Goal: Transaction & Acquisition: Download file/media

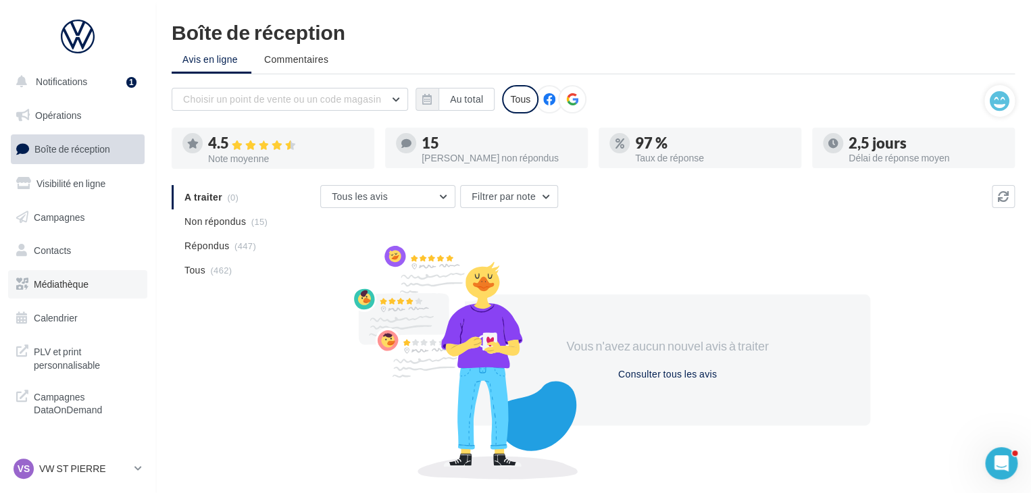
click at [68, 289] on span "Médiathèque" at bounding box center [61, 283] width 55 height 11
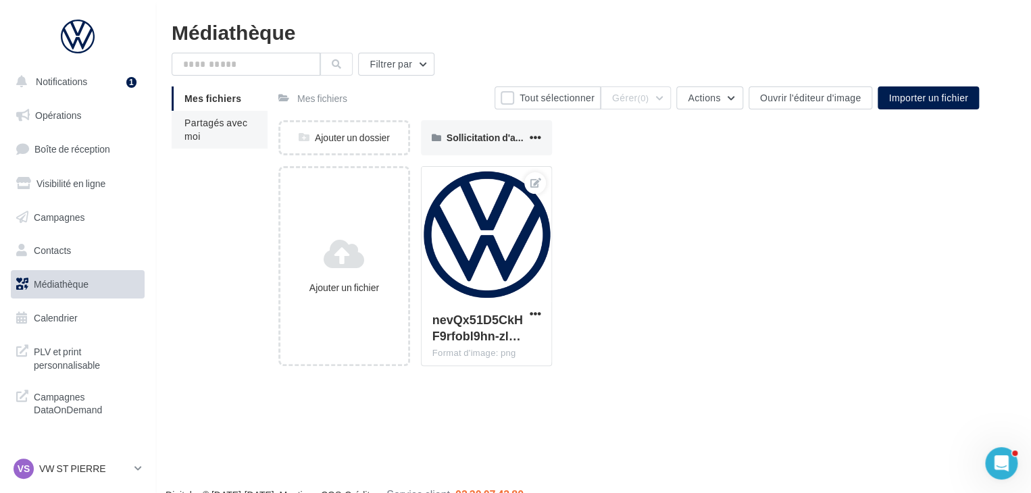
click at [209, 128] on span "Partagés avec moi" at bounding box center [215, 129] width 63 height 25
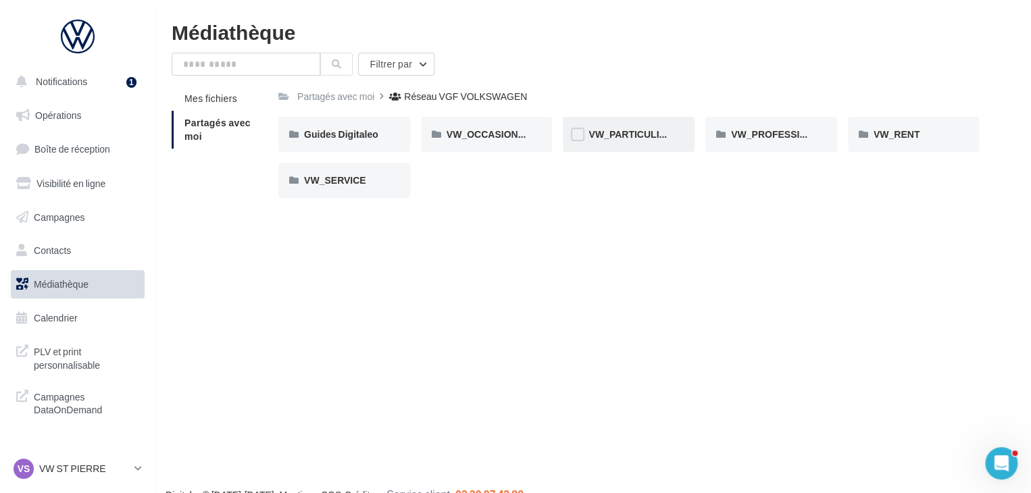
click at [628, 135] on span "VW_PARTICULIERS" at bounding box center [633, 133] width 90 height 11
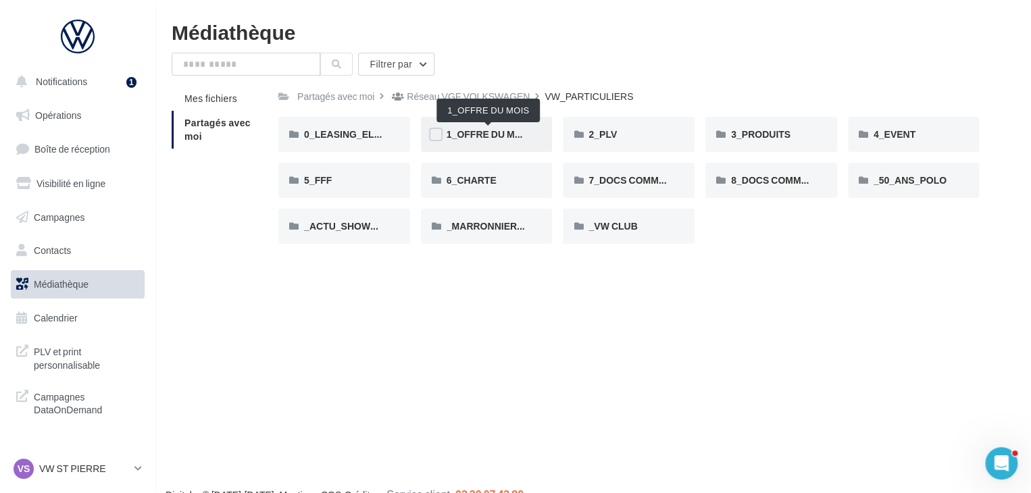
click at [497, 133] on span "1_OFFRE DU MOIS" at bounding box center [489, 133] width 84 height 11
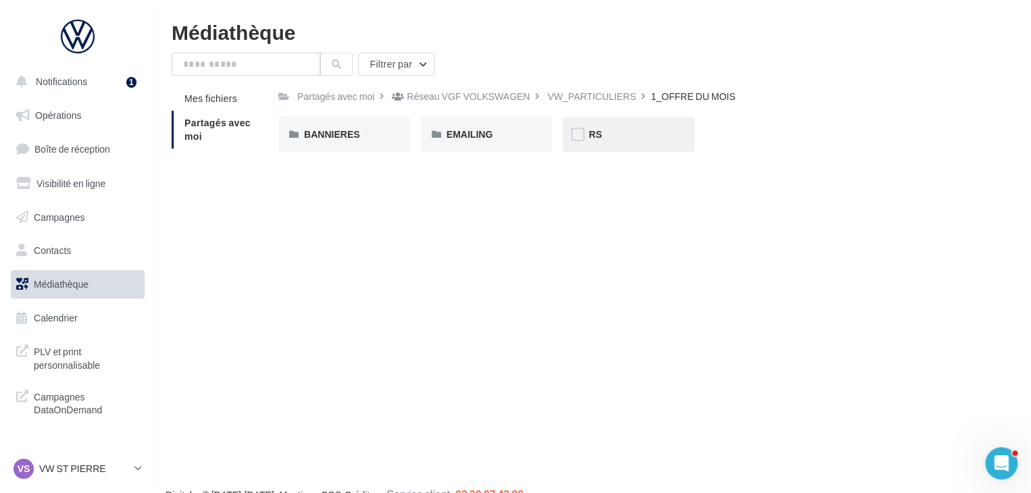
click at [614, 134] on div "RS" at bounding box center [628, 135] width 80 height 14
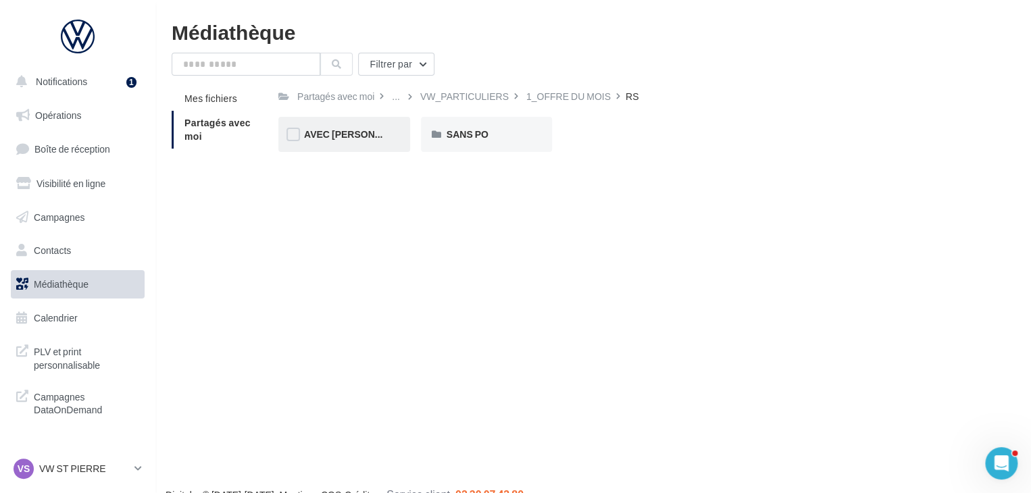
click at [346, 139] on div "AVEC PO" at bounding box center [344, 135] width 80 height 14
click at [503, 132] on div "T-CROSS" at bounding box center [487, 135] width 80 height 14
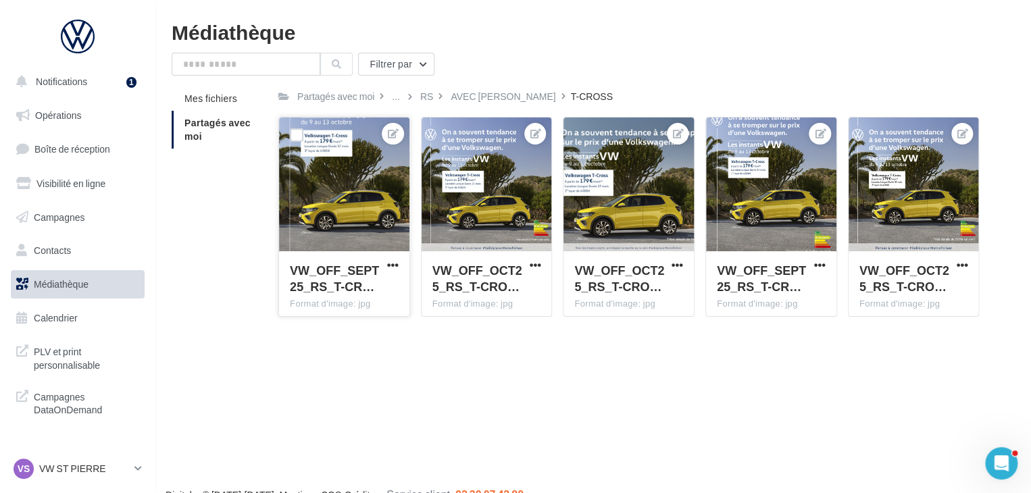
click at [348, 190] on div at bounding box center [344, 185] width 130 height 135
click at [375, 195] on div at bounding box center [344, 185] width 130 height 135
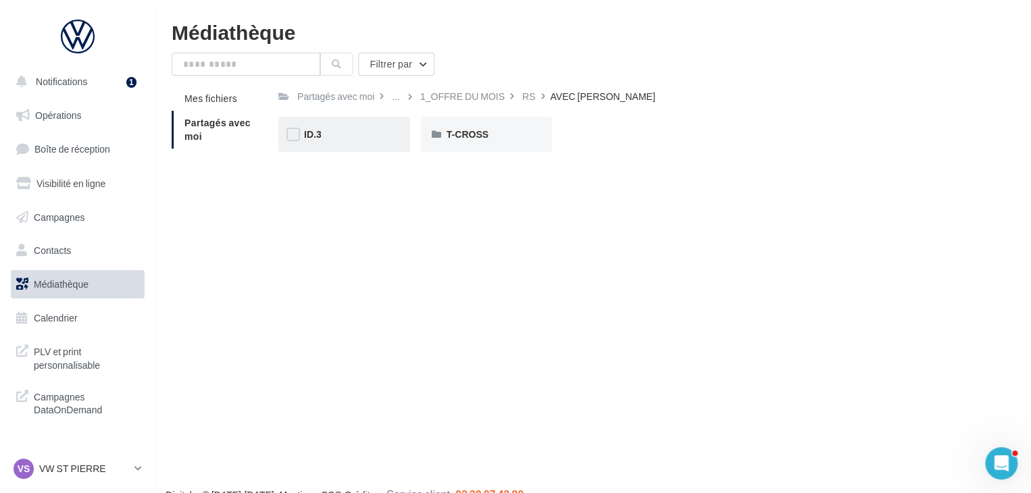
click at [345, 138] on div "ID.3" at bounding box center [344, 135] width 80 height 14
click at [478, 143] on div "T-CROSS" at bounding box center [487, 134] width 132 height 35
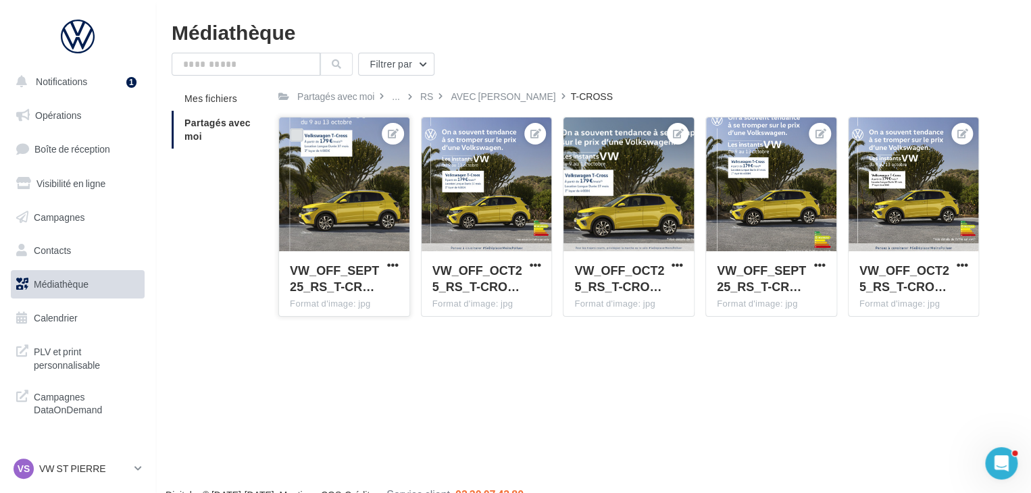
click at [293, 134] on label at bounding box center [297, 135] width 14 height 14
click at [438, 132] on label at bounding box center [439, 135] width 14 height 14
click at [576, 134] on label at bounding box center [581, 135] width 14 height 14
click at [727, 134] on label at bounding box center [724, 135] width 14 height 14
click at [865, 136] on label at bounding box center [866, 135] width 14 height 14
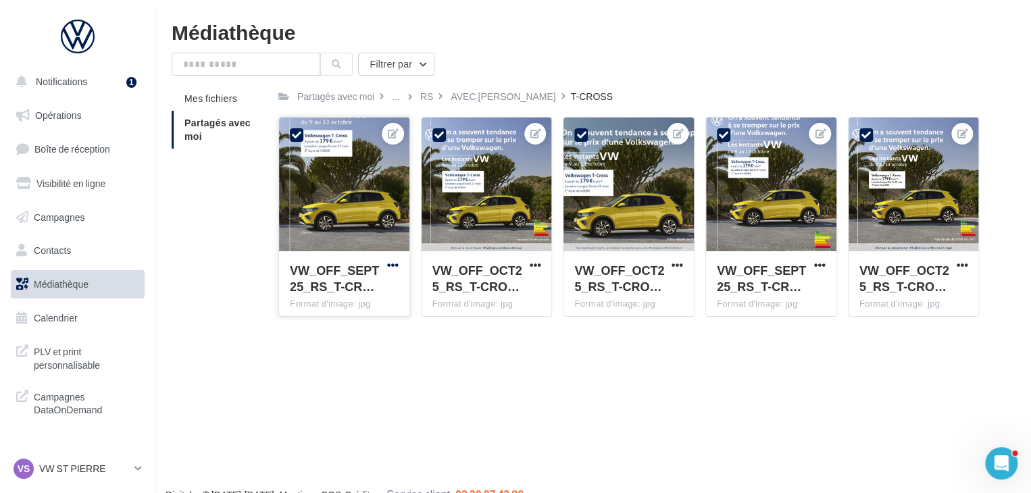
click at [389, 263] on span "button" at bounding box center [392, 264] width 11 height 11
click at [297, 132] on icon at bounding box center [296, 134] width 9 height 9
click at [440, 136] on icon at bounding box center [438, 134] width 9 height 9
click at [582, 133] on icon at bounding box center [580, 134] width 9 height 9
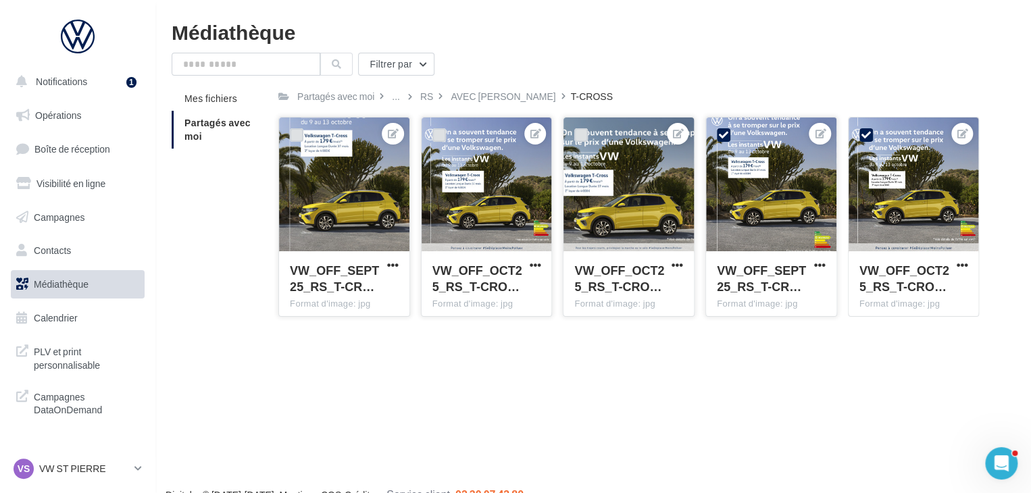
click at [726, 134] on icon at bounding box center [723, 134] width 9 height 9
click at [863, 135] on icon at bounding box center [865, 134] width 9 height 9
click at [680, 337] on div "Notifications 1 Opérations Boîte de réception Visibilité en ligne Campagnes Con…" at bounding box center [515, 268] width 1031 height 493
click at [390, 267] on span "button" at bounding box center [392, 264] width 11 height 11
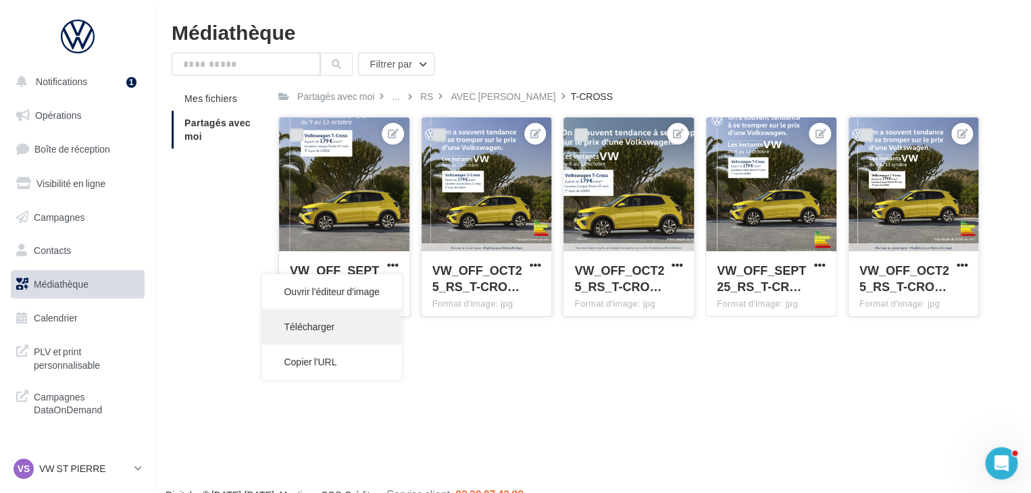
click at [330, 324] on button "Télécharger" at bounding box center [331, 326] width 138 height 35
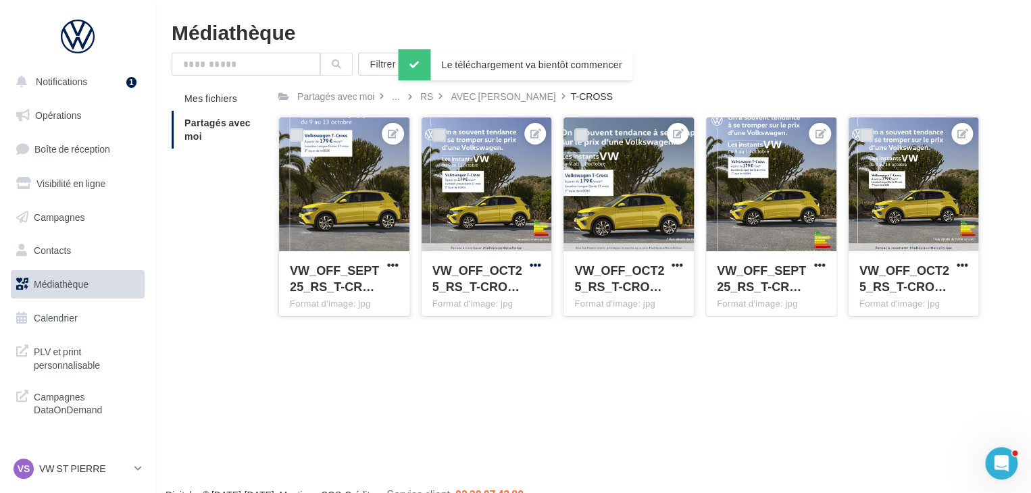
click at [534, 263] on span "button" at bounding box center [534, 264] width 11 height 11
click at [497, 324] on button "Télécharger" at bounding box center [474, 326] width 138 height 35
click at [678, 263] on span "button" at bounding box center [677, 264] width 11 height 11
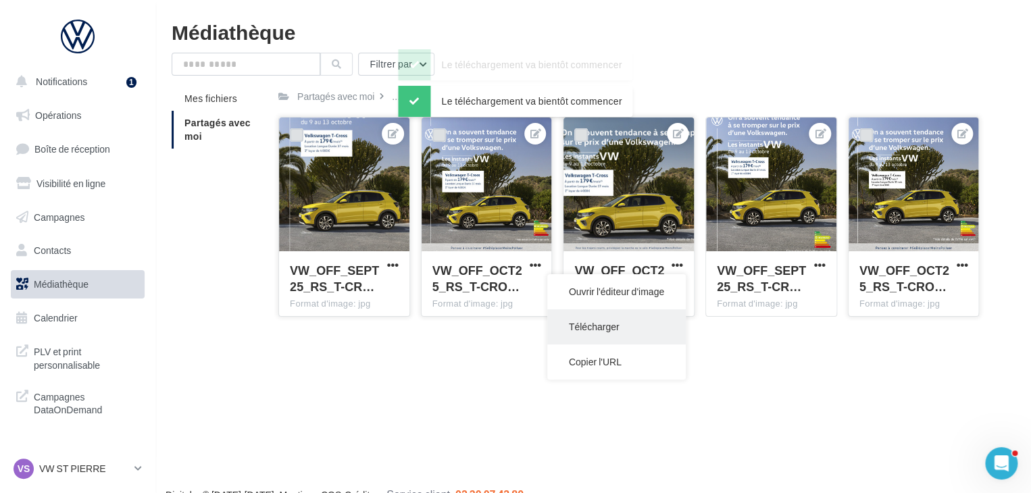
click at [622, 325] on button "Télécharger" at bounding box center [616, 326] width 138 height 35
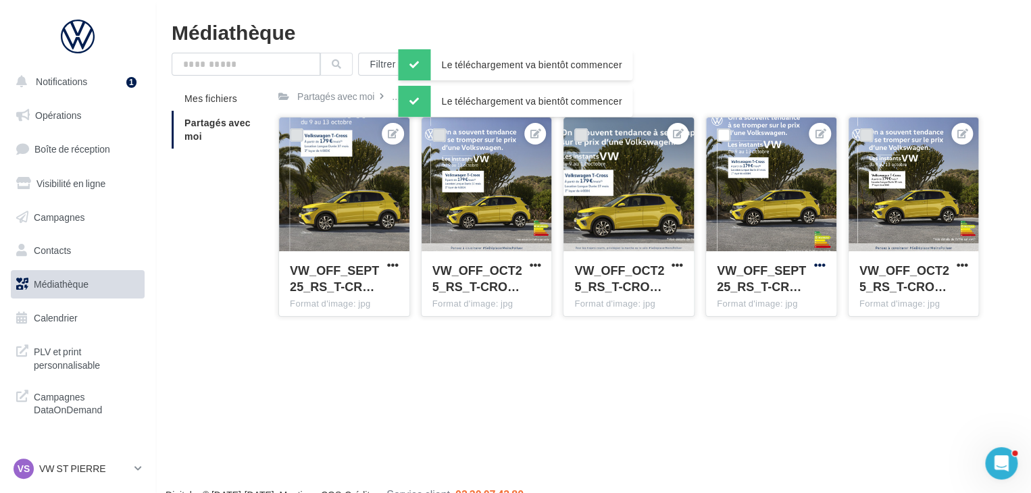
click at [819, 264] on span "button" at bounding box center [819, 264] width 11 height 11
click at [764, 322] on button "Télécharger" at bounding box center [758, 326] width 138 height 35
click at [963, 265] on span "button" at bounding box center [961, 264] width 11 height 11
click at [877, 323] on button "Télécharger" at bounding box center [901, 326] width 138 height 35
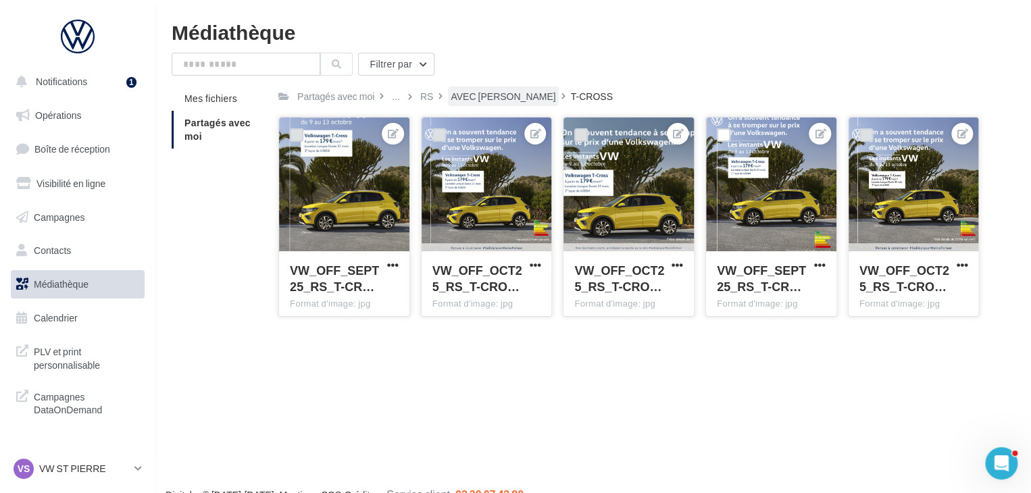
click at [468, 95] on div "AVEC PO" at bounding box center [503, 97] width 105 height 14
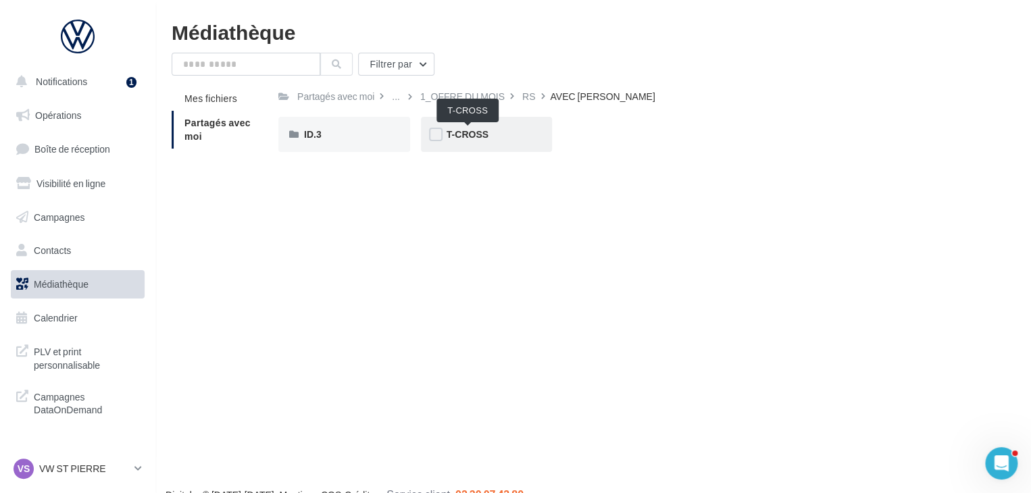
click at [469, 130] on span "T-CROSS" at bounding box center [468, 133] width 42 height 11
